Goal: Register for event/course

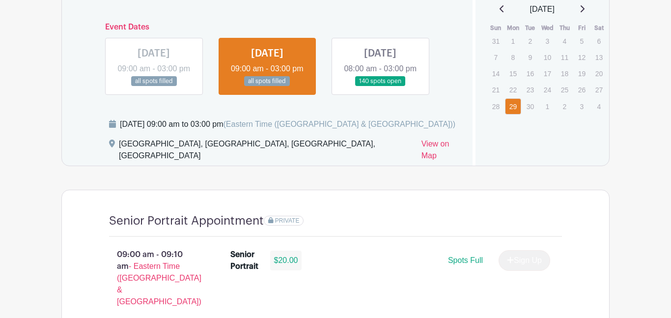
scroll to position [628, 0]
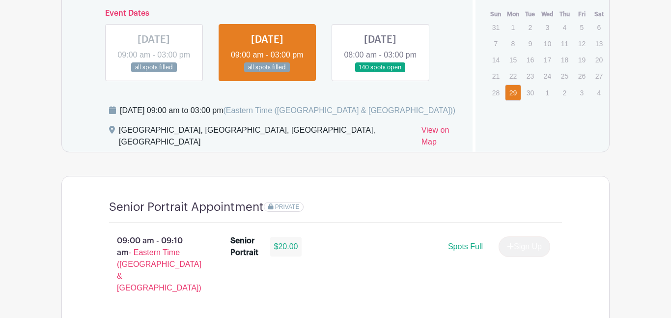
click at [380, 73] on link at bounding box center [380, 73] width 0 height 0
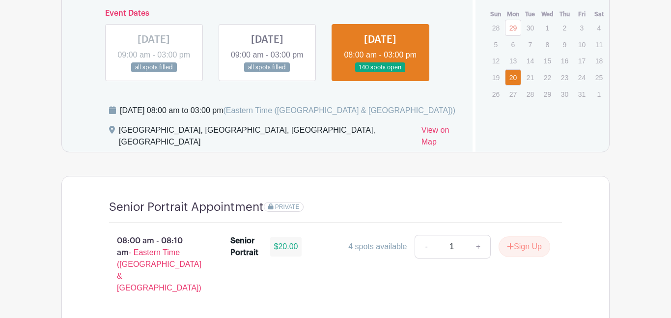
click at [380, 73] on link at bounding box center [380, 73] width 0 height 0
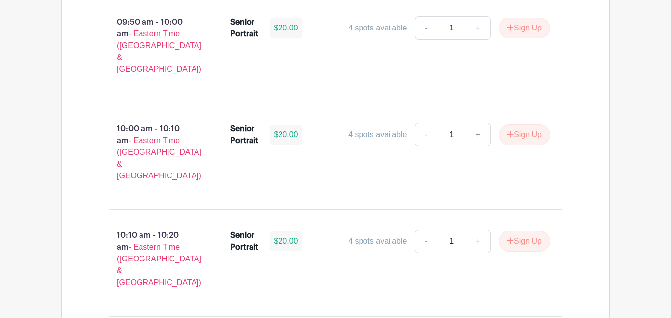
scroll to position [2020, 0]
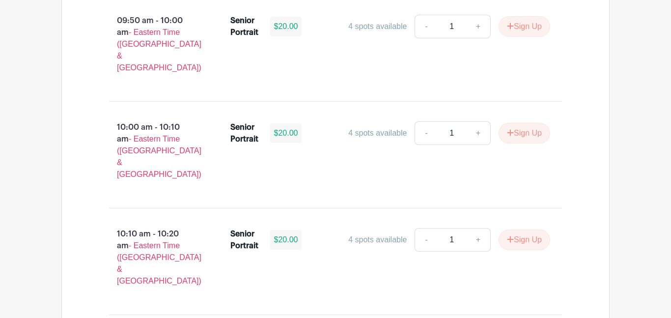
type input "1"
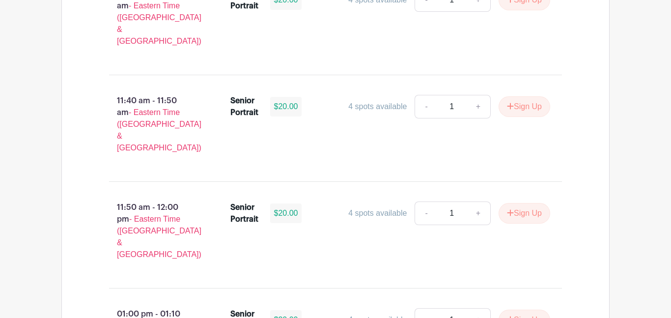
scroll to position [3107, 0]
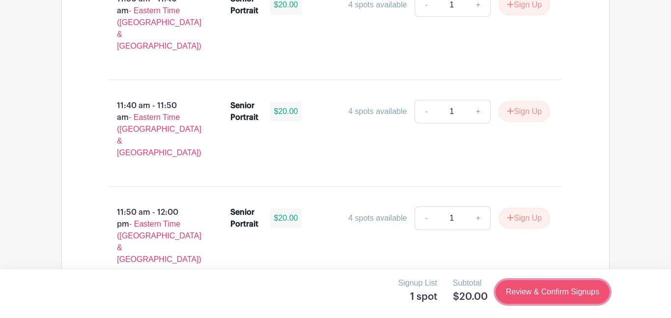
click at [545, 289] on link "Review & Confirm Signups" at bounding box center [552, 292] width 114 height 24
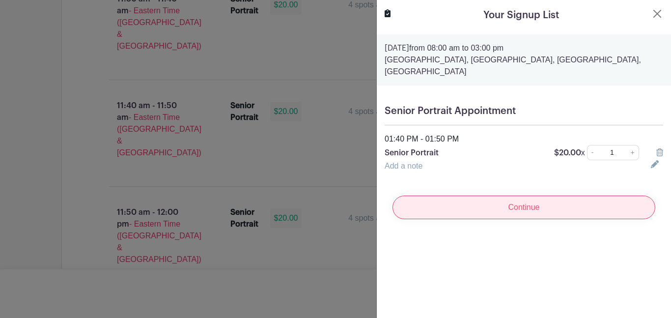
click at [535, 212] on input "Continue" at bounding box center [523, 207] width 263 height 24
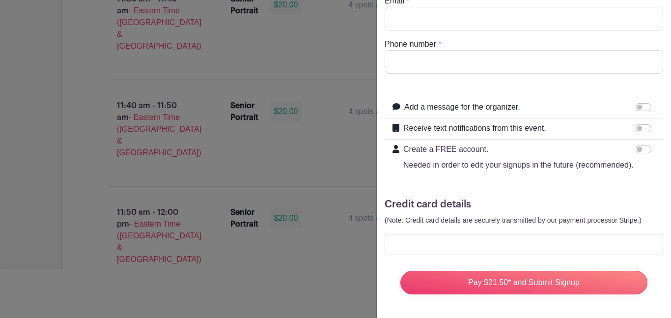
scroll to position [0, 0]
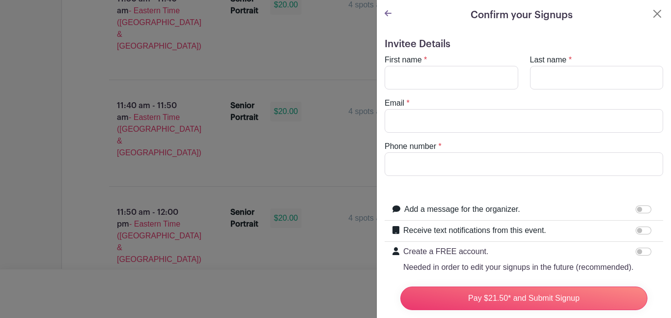
click at [374, 156] on div at bounding box center [335, 159] width 671 height 318
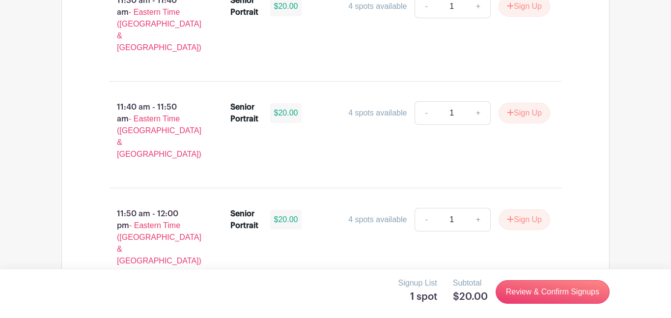
scroll to position [3106, 0]
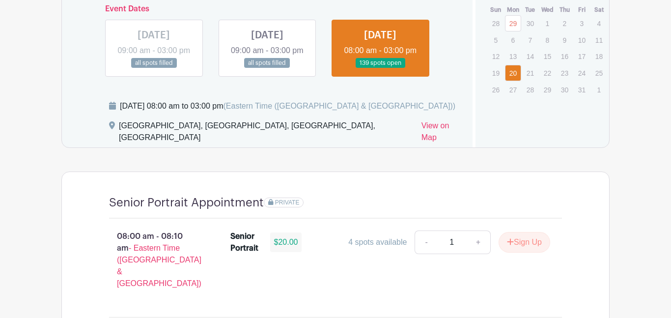
scroll to position [630, 0]
